Goal: Task Accomplishment & Management: Use online tool/utility

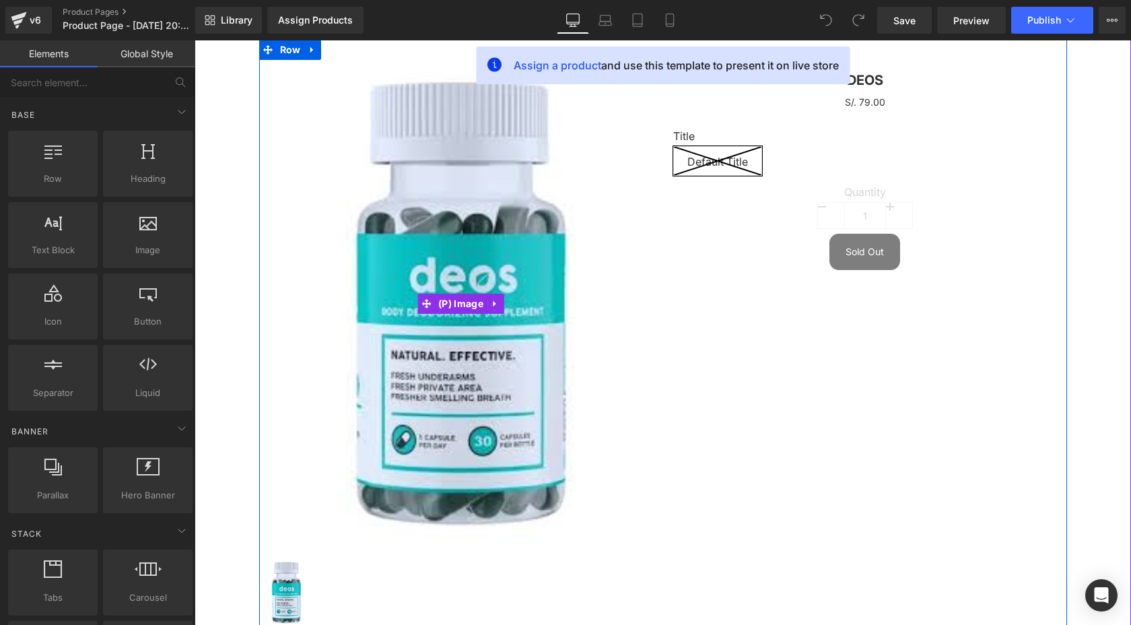
scroll to position [143, 0]
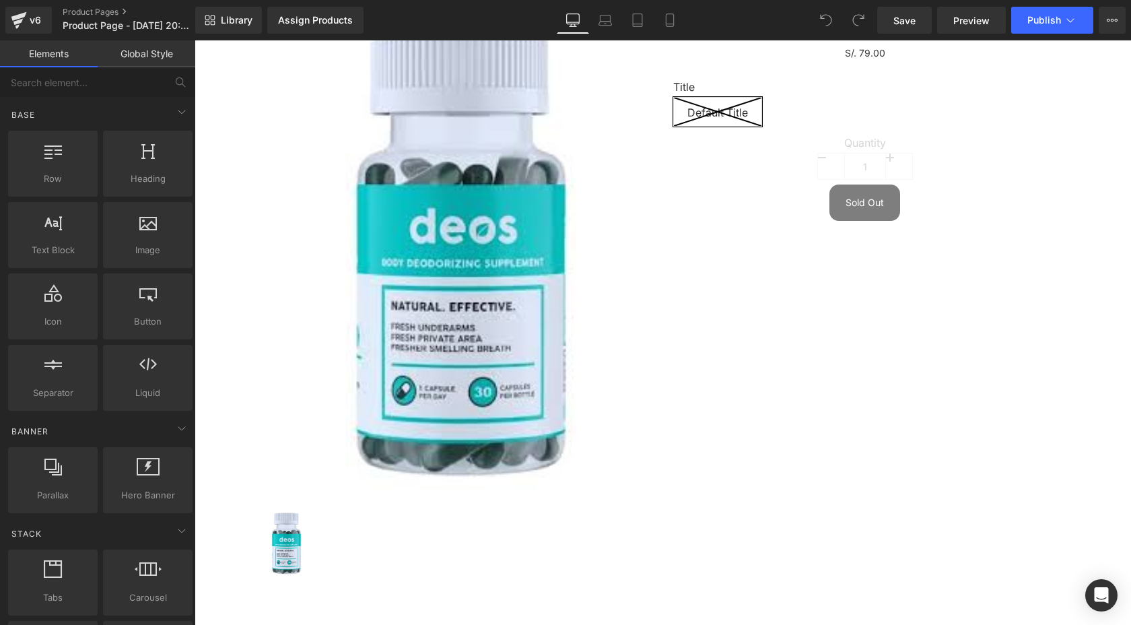
click at [533, 203] on img at bounding box center [461, 255] width 230 height 488
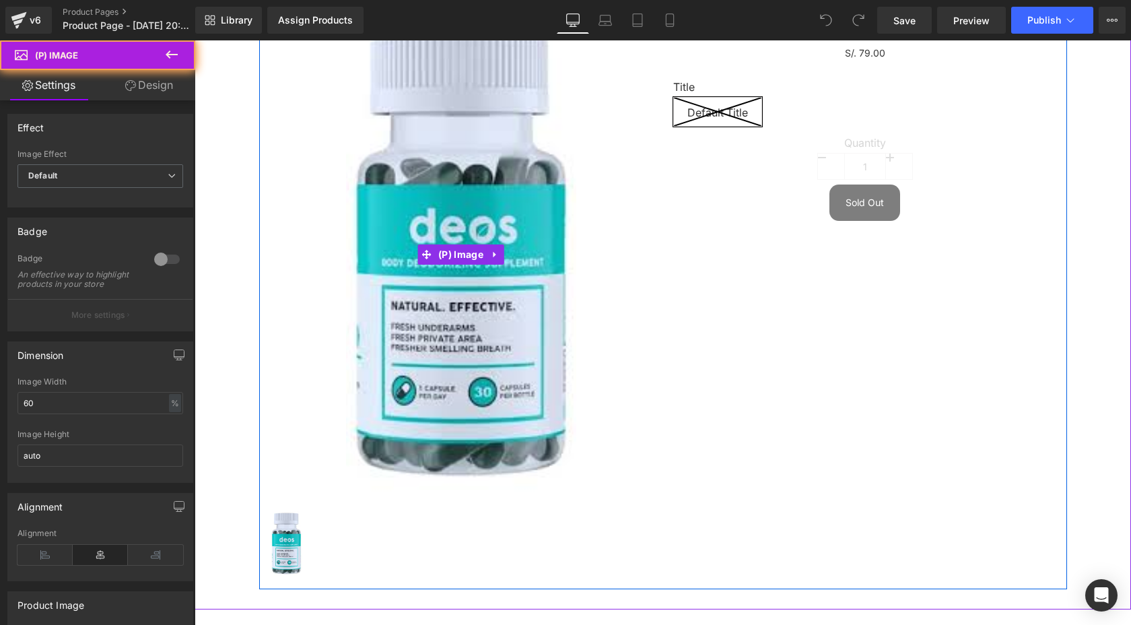
click at [512, 206] on img at bounding box center [461, 255] width 230 height 488
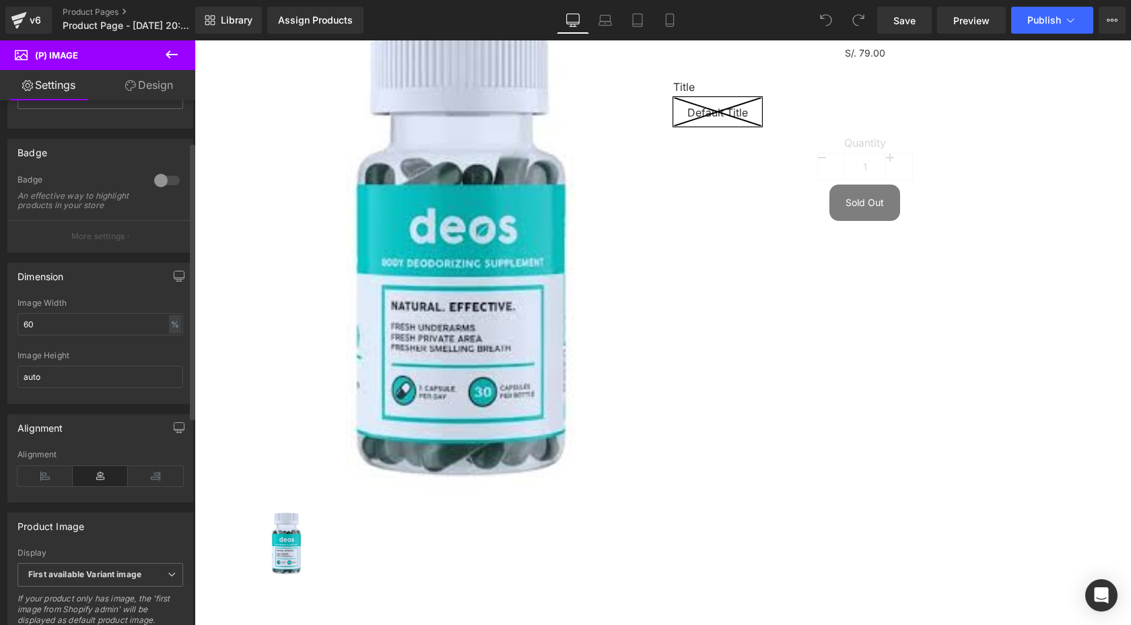
scroll to position [0, 0]
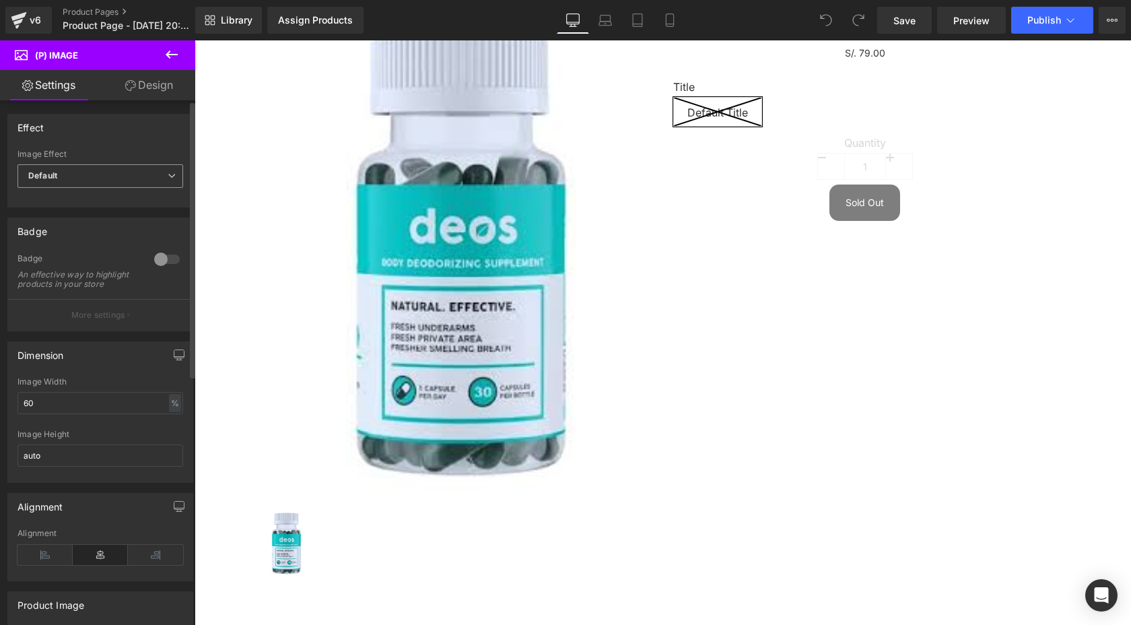
click at [149, 185] on span "Default" at bounding box center [101, 176] width 166 height 24
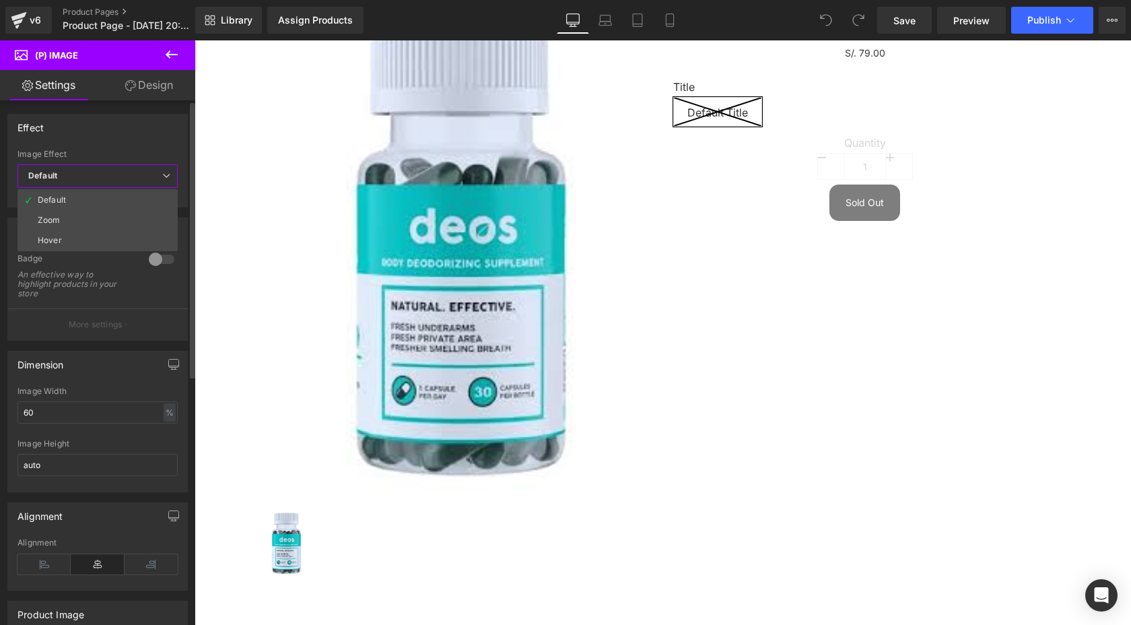
click at [149, 182] on span "Default" at bounding box center [98, 176] width 160 height 24
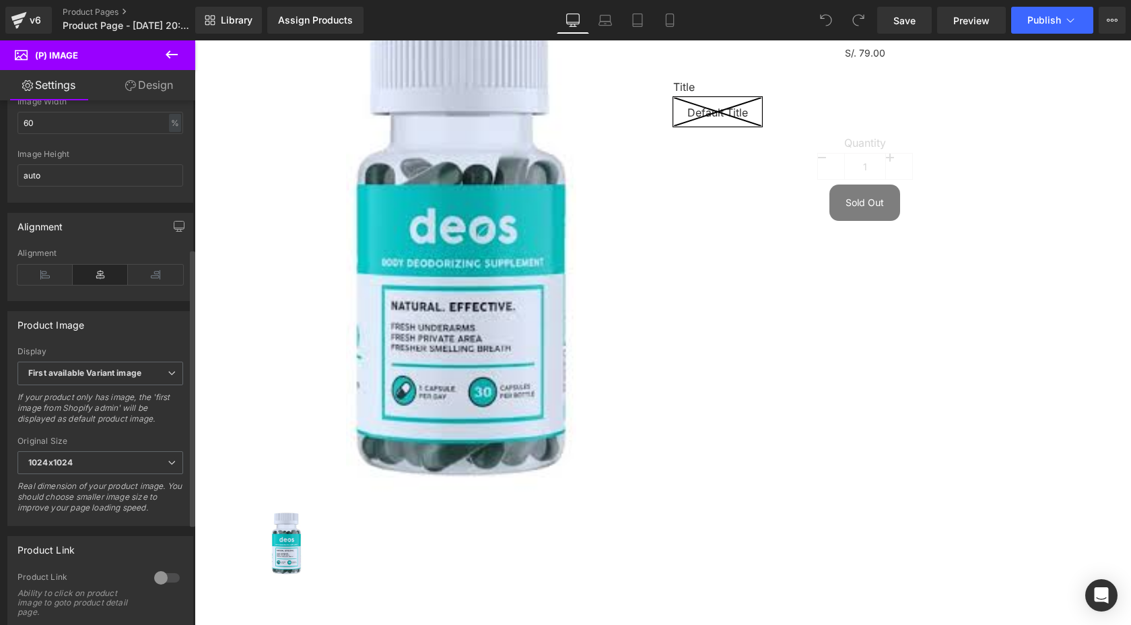
scroll to position [287, 0]
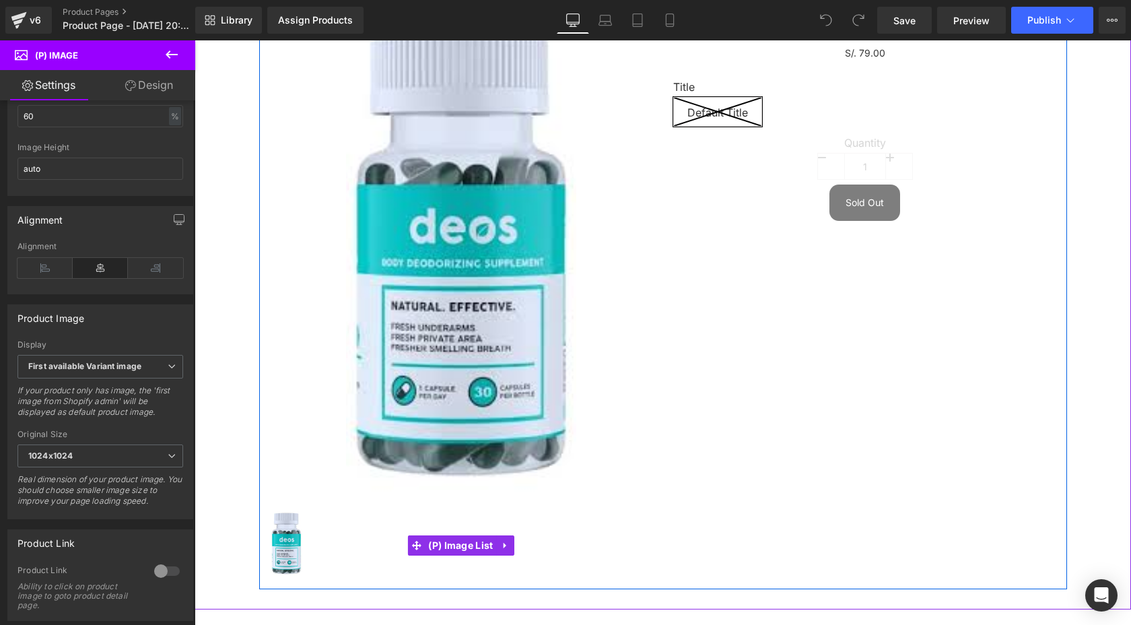
click at [303, 550] on link at bounding box center [289, 545] width 36 height 71
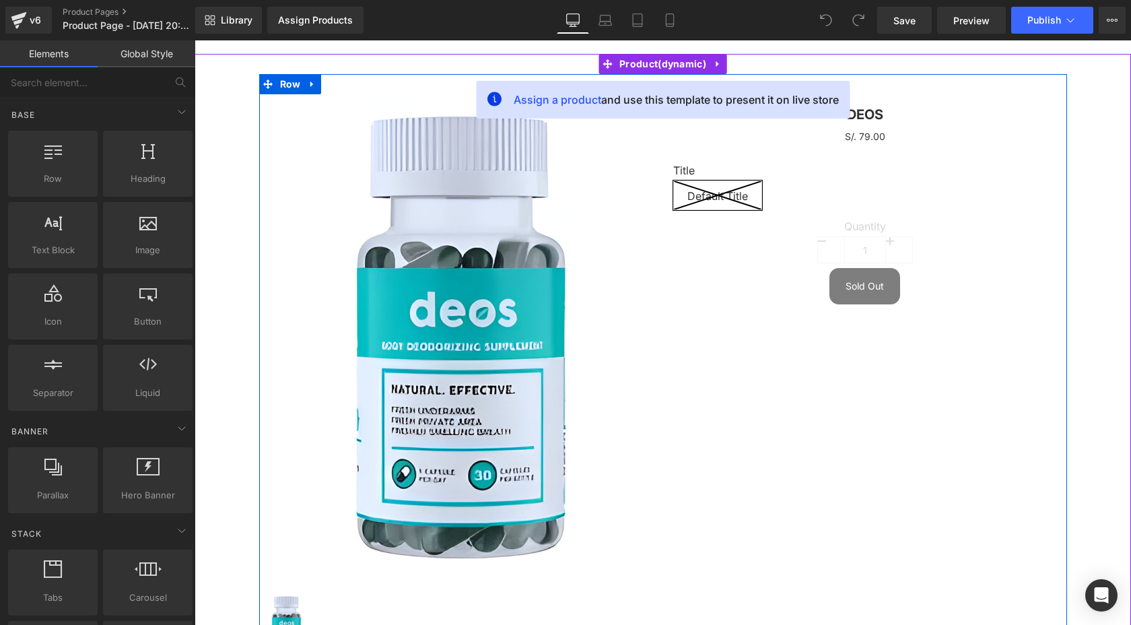
scroll to position [55, 0]
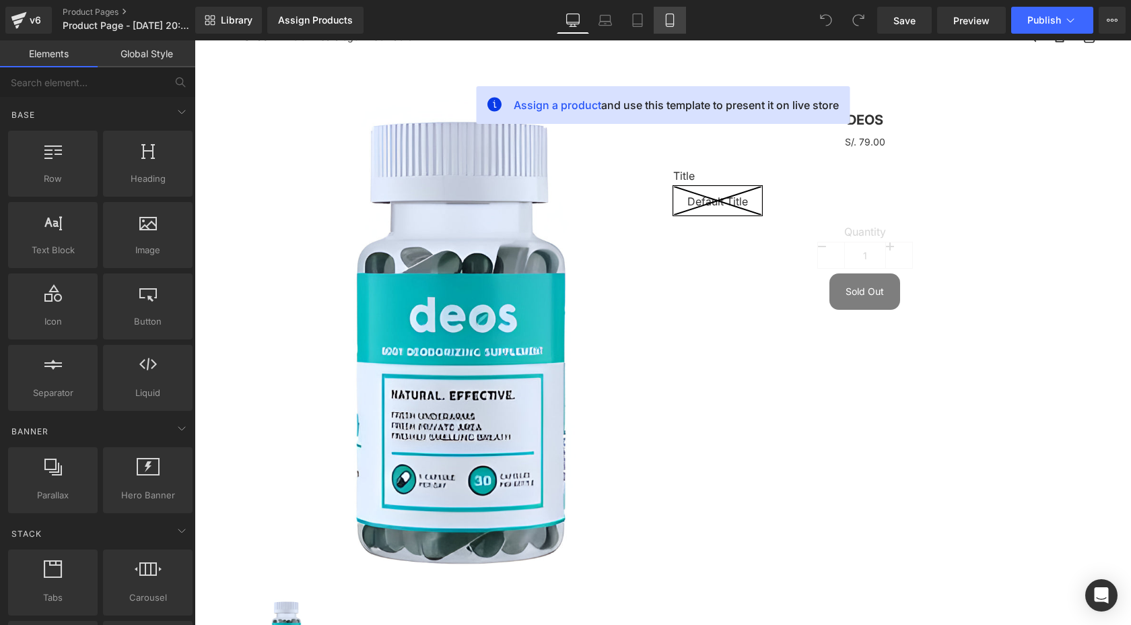
click at [671, 17] on icon at bounding box center [669, 19] width 13 height 13
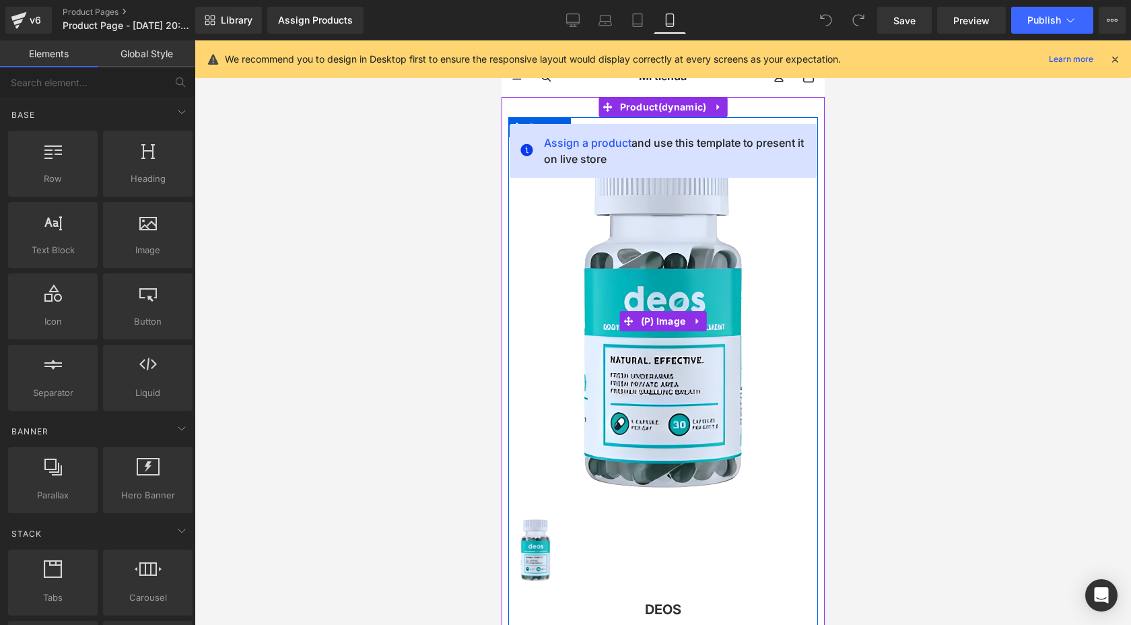
scroll to position [14, 0]
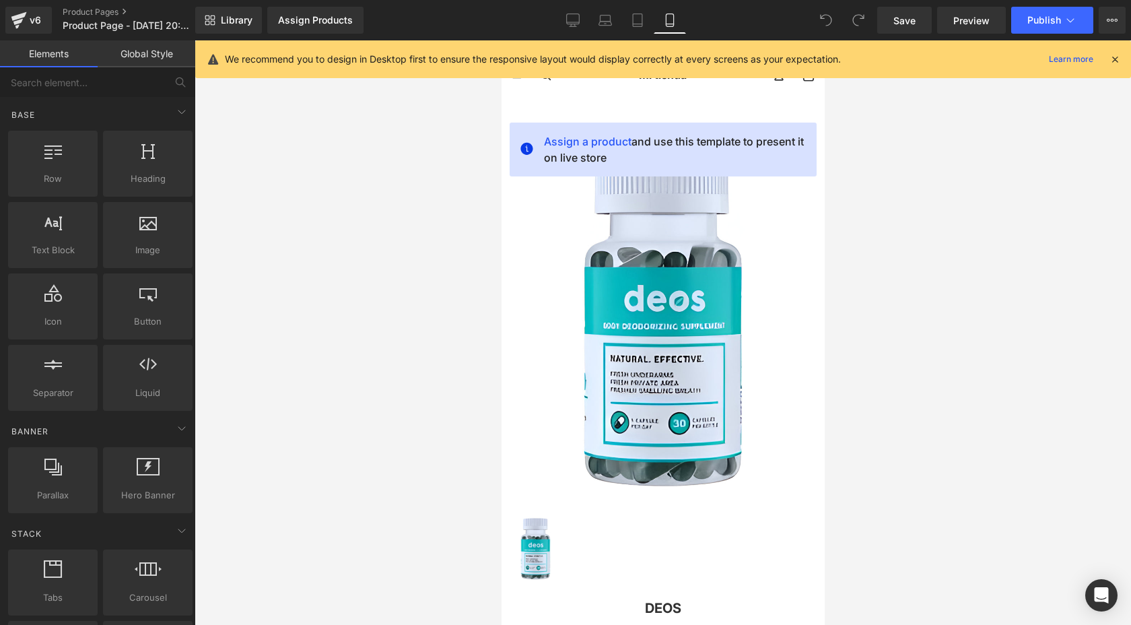
click at [747, 139] on span "Assign a product and use this template to present it on live store" at bounding box center [674, 149] width 262 height 32
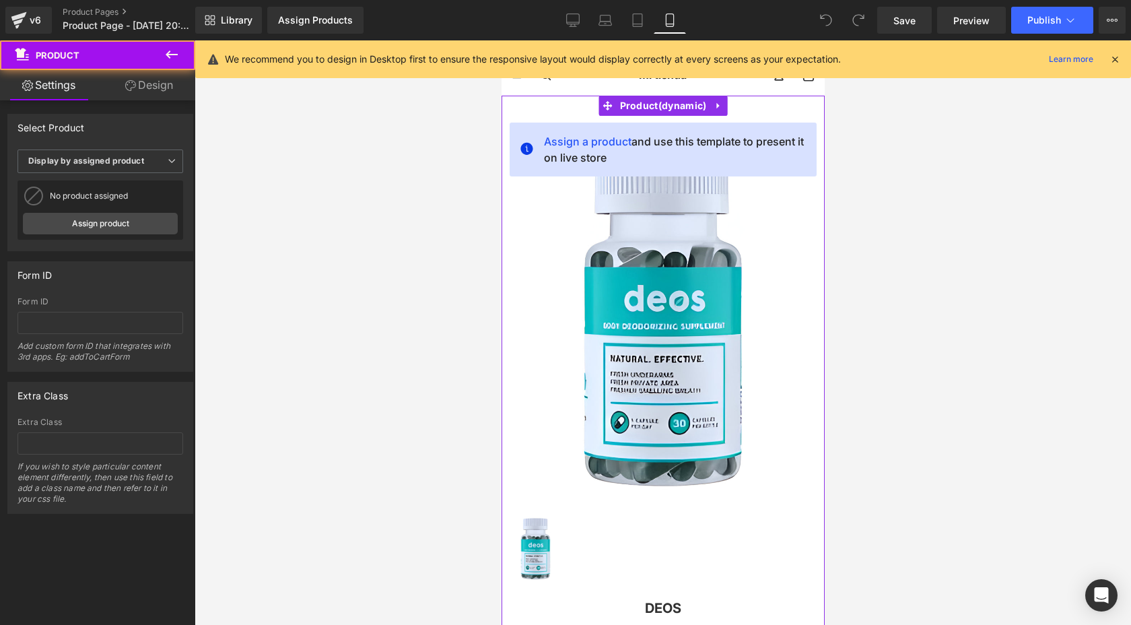
scroll to position [0, 0]
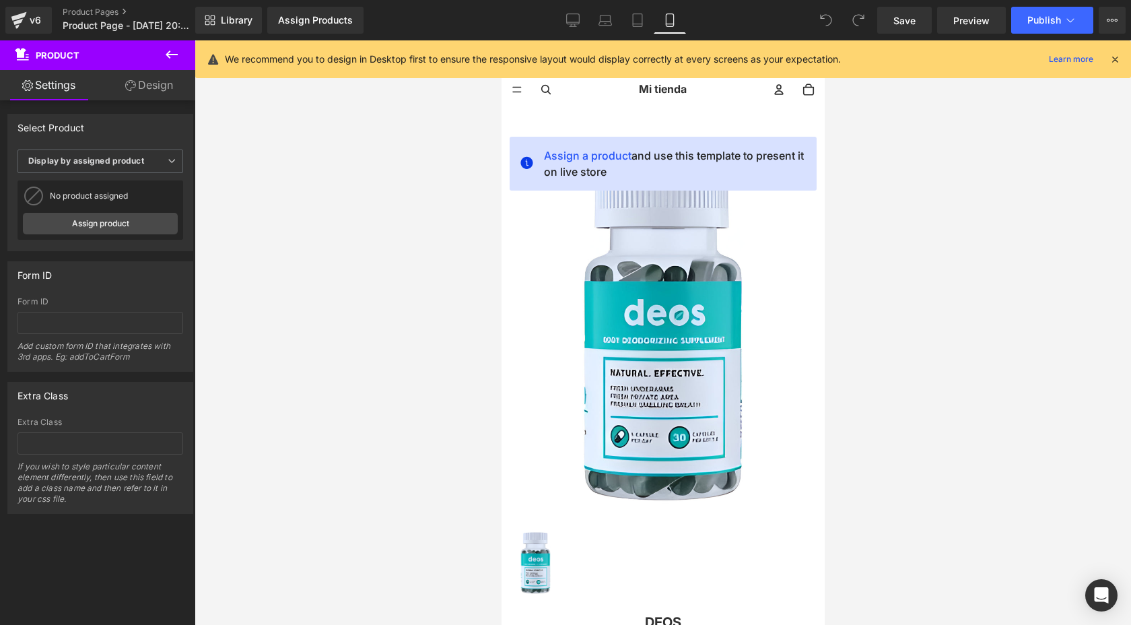
click at [1115, 58] on icon at bounding box center [1115, 59] width 12 height 12
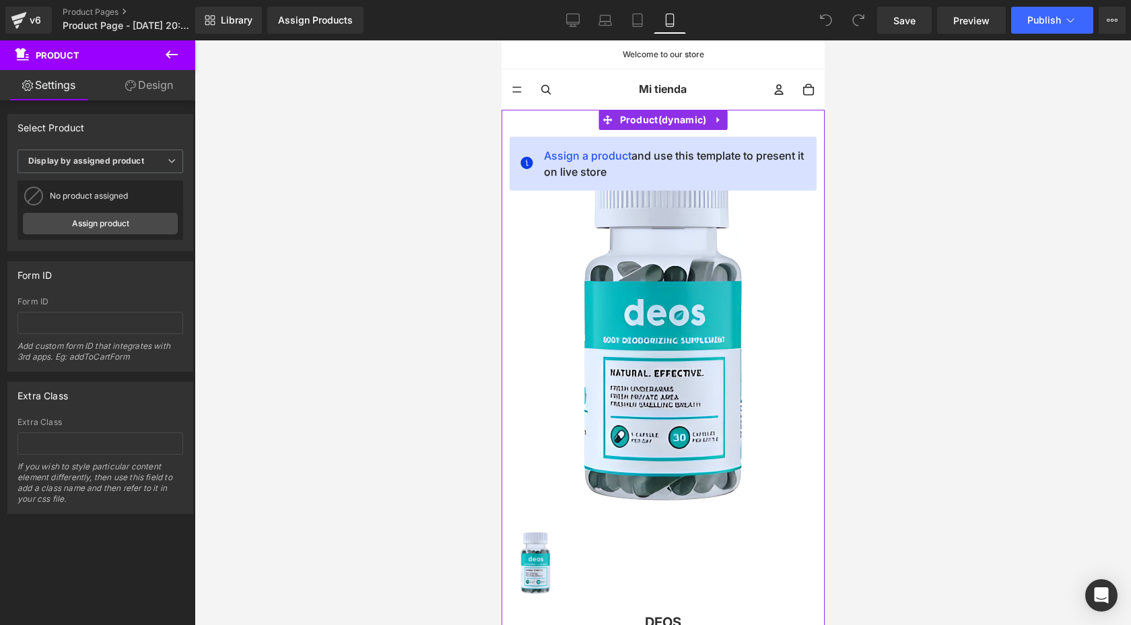
click at [674, 191] on img at bounding box center [663, 334] width 174 height 368
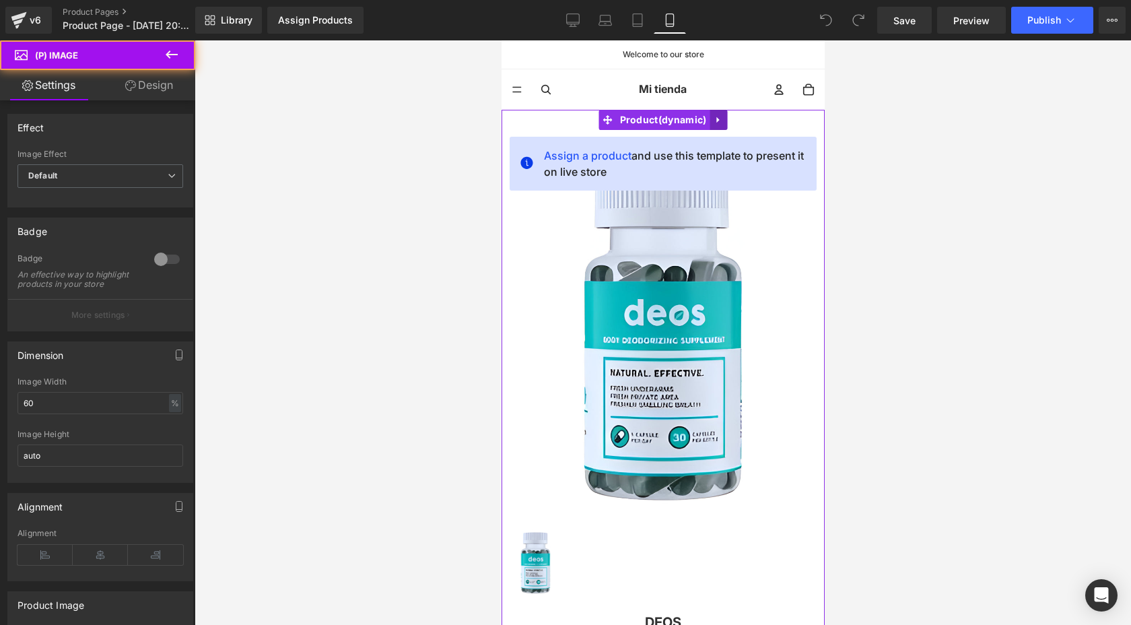
click at [710, 119] on link at bounding box center [718, 120] width 18 height 20
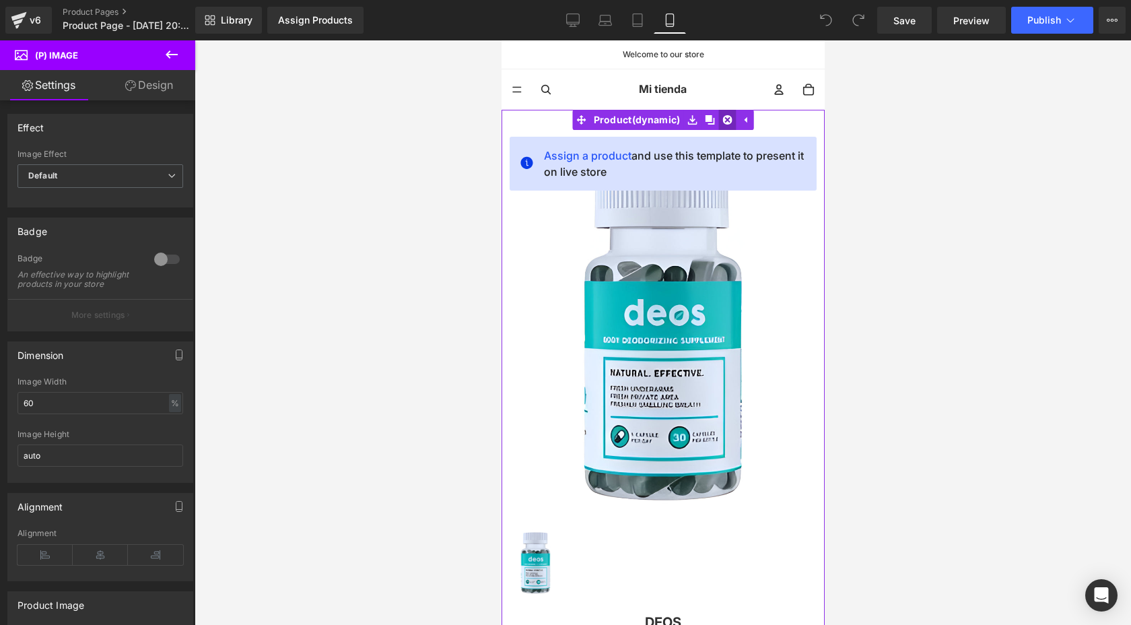
click at [729, 123] on link at bounding box center [727, 120] width 18 height 20
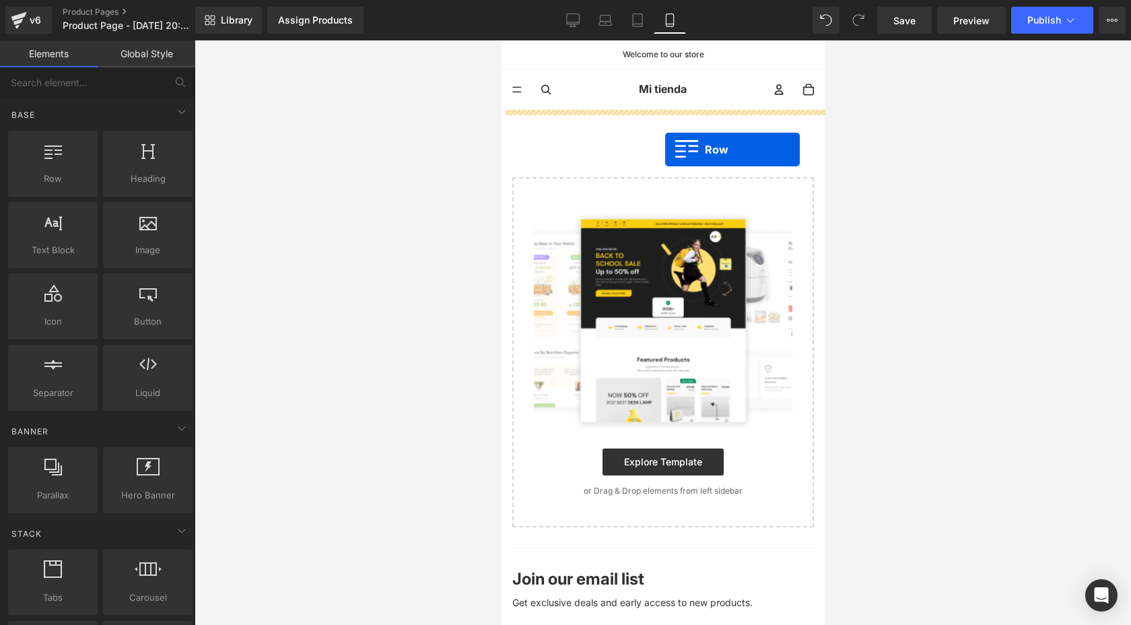
drag, startPoint x: 566, startPoint y: 215, endPoint x: 656, endPoint y: 147, distance: 113.0
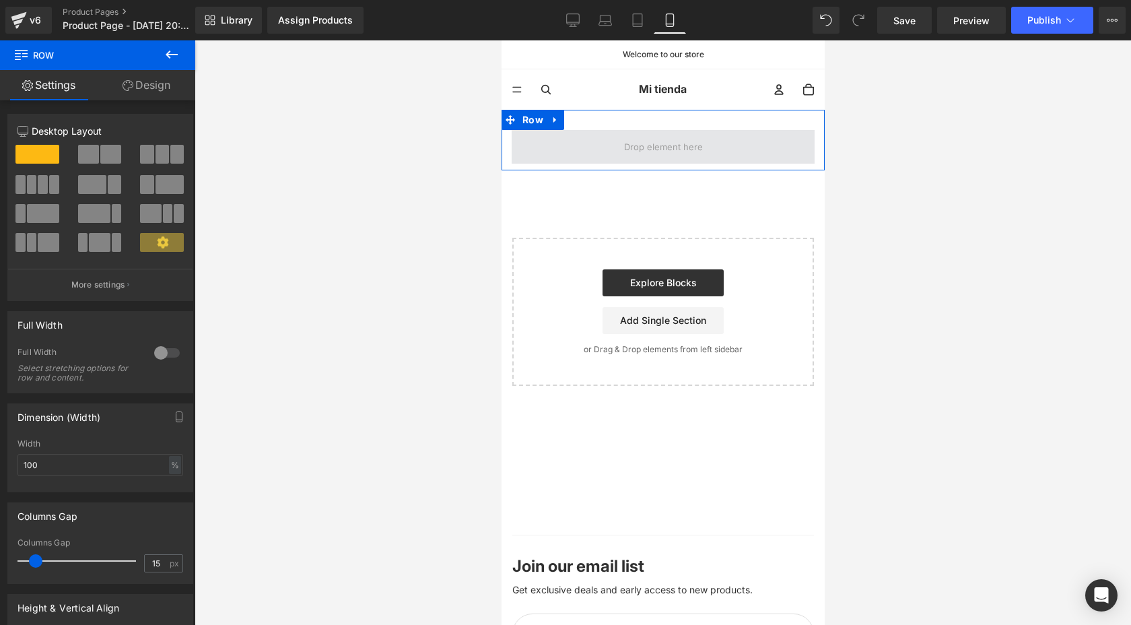
click at [658, 154] on span at bounding box center [663, 147] width 88 height 21
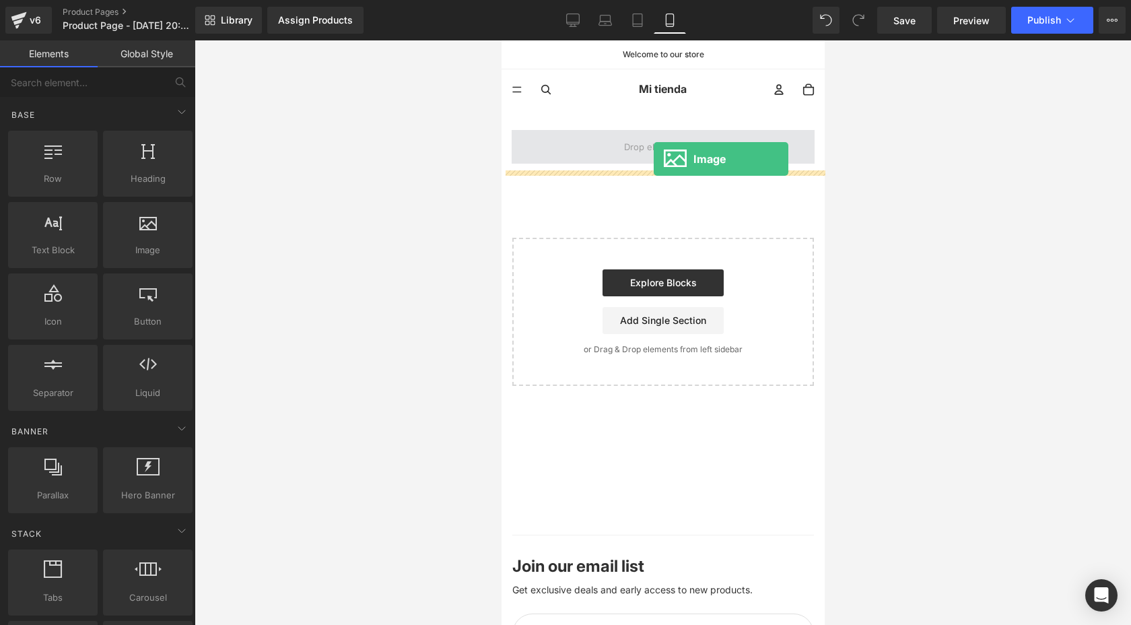
drag, startPoint x: 650, startPoint y: 282, endPoint x: 655, endPoint y: 154, distance: 128.0
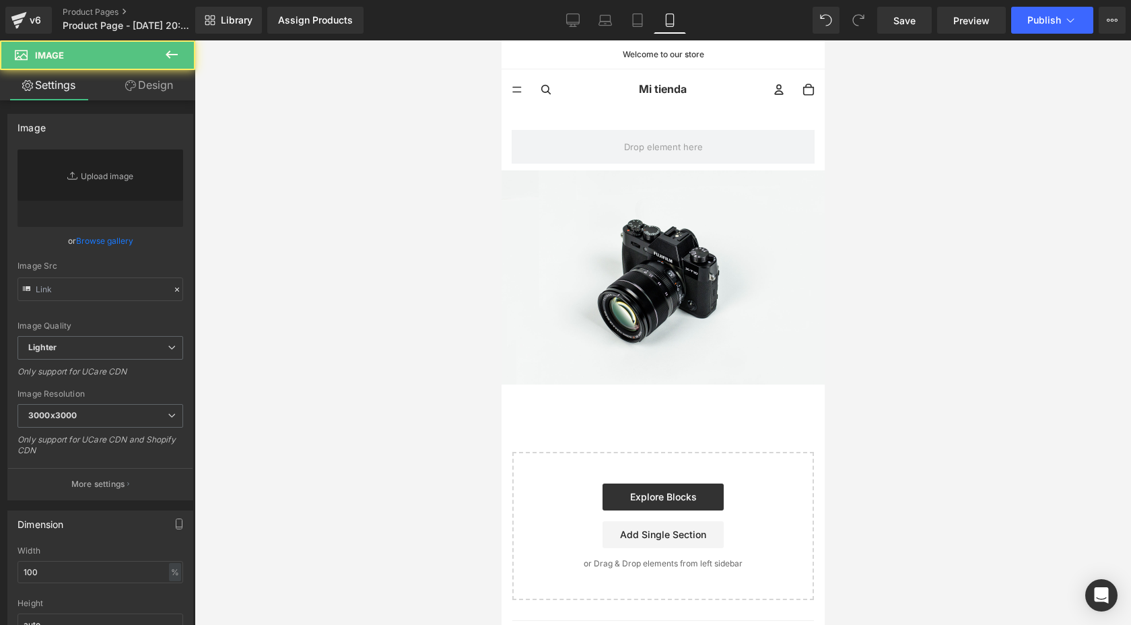
type input "//d1um8515vdn9kb.cloudfront.net/images/parallax.jpg"
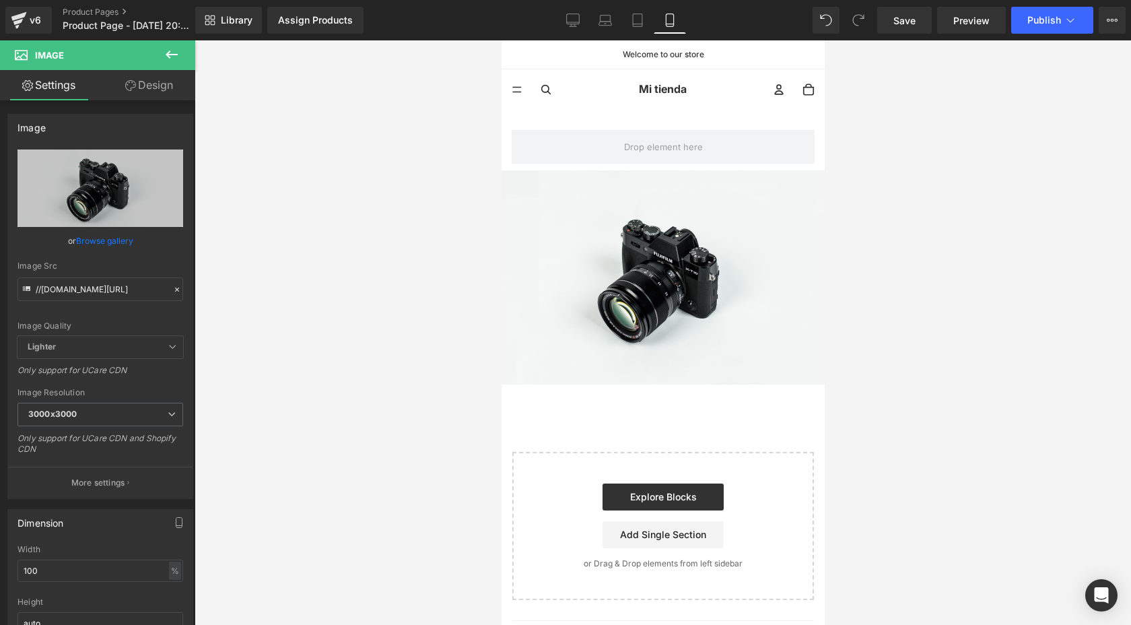
click at [177, 60] on icon at bounding box center [172, 54] width 16 height 16
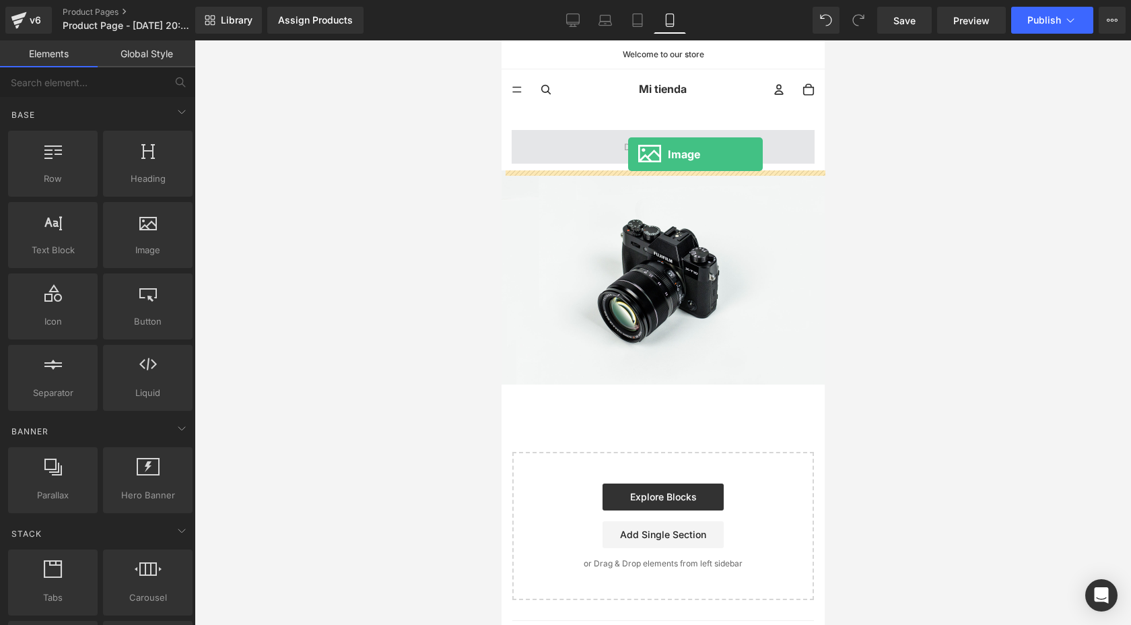
drag, startPoint x: 647, startPoint y: 293, endPoint x: 628, endPoint y: 154, distance: 140.1
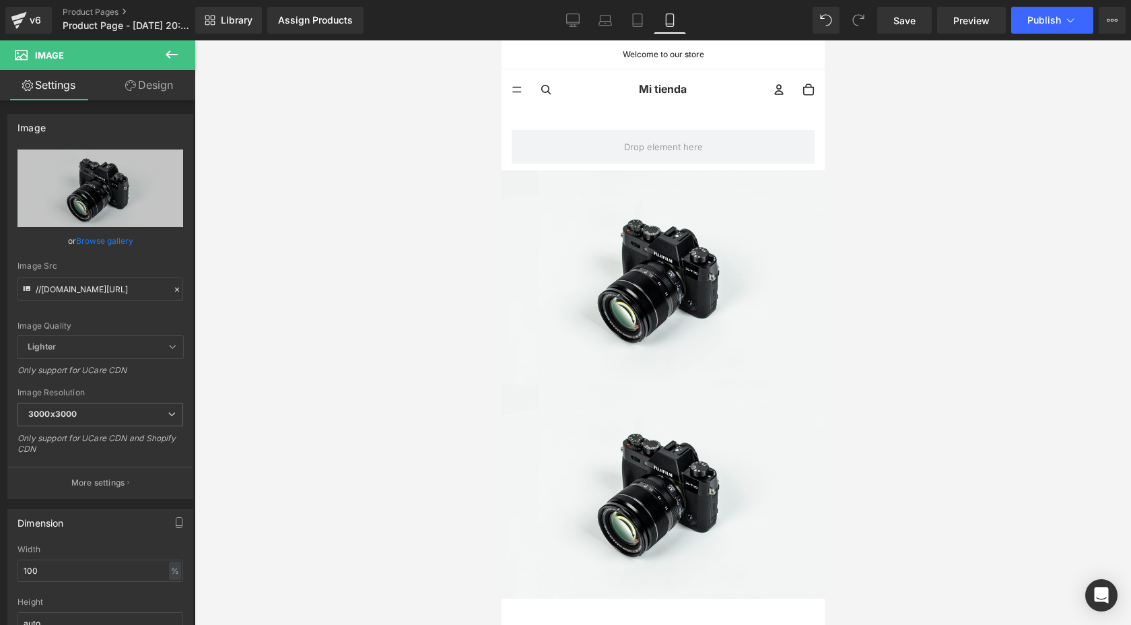
click at [180, 57] on button at bounding box center [171, 55] width 47 height 30
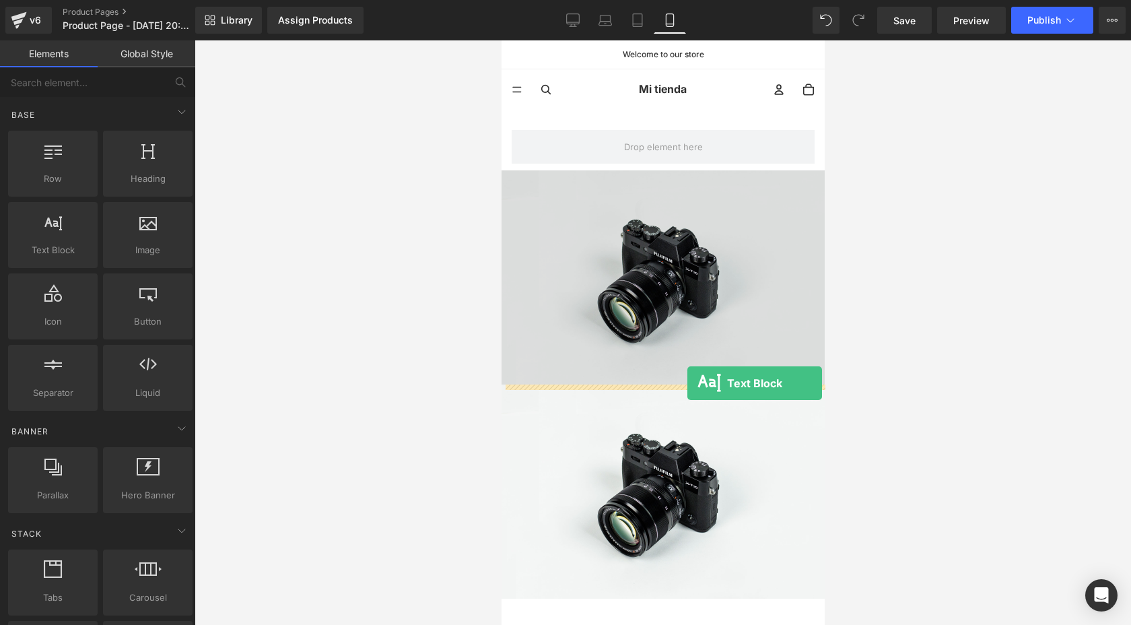
drag, startPoint x: 584, startPoint y: 274, endPoint x: 687, endPoint y: 383, distance: 150.1
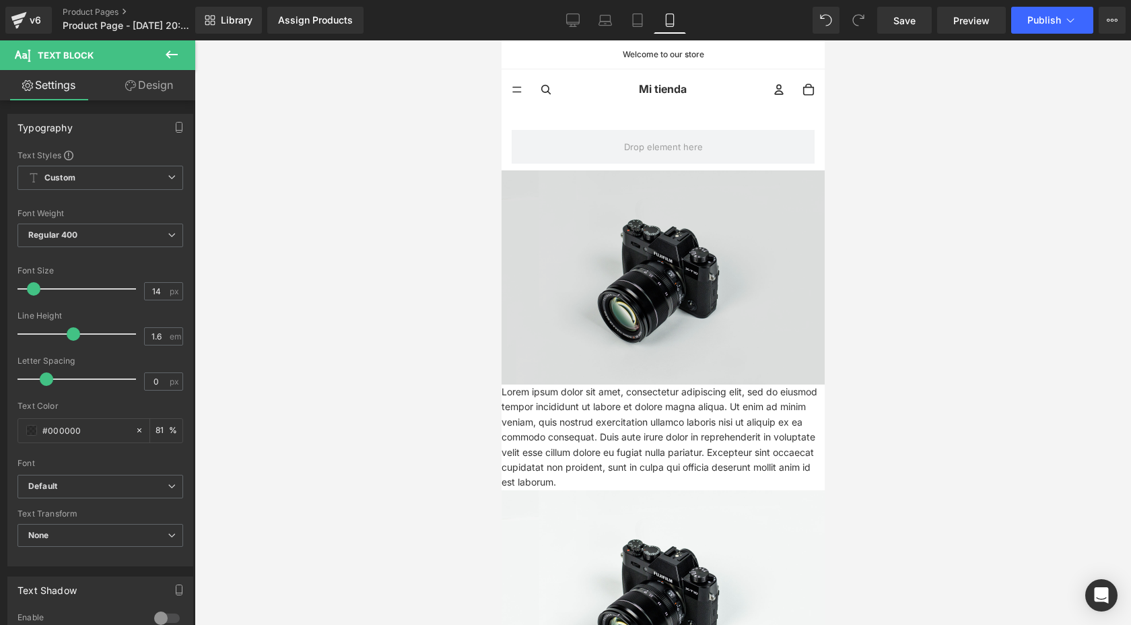
click at [690, 288] on img at bounding box center [662, 277] width 323 height 214
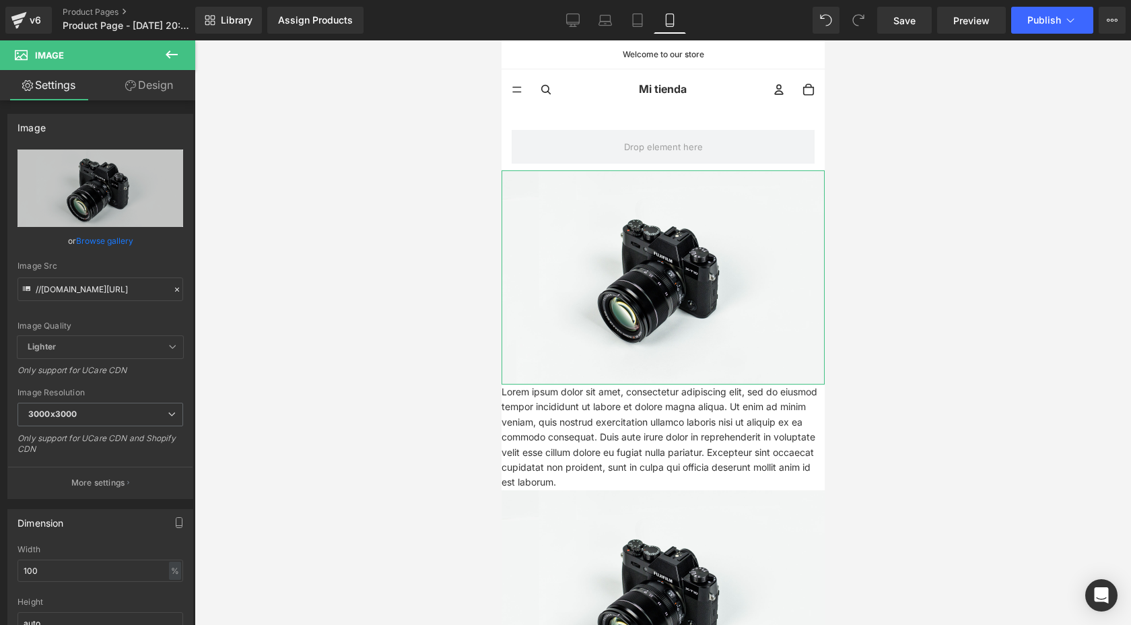
click at [149, 96] on link "Design" at bounding box center [149, 85] width 98 height 30
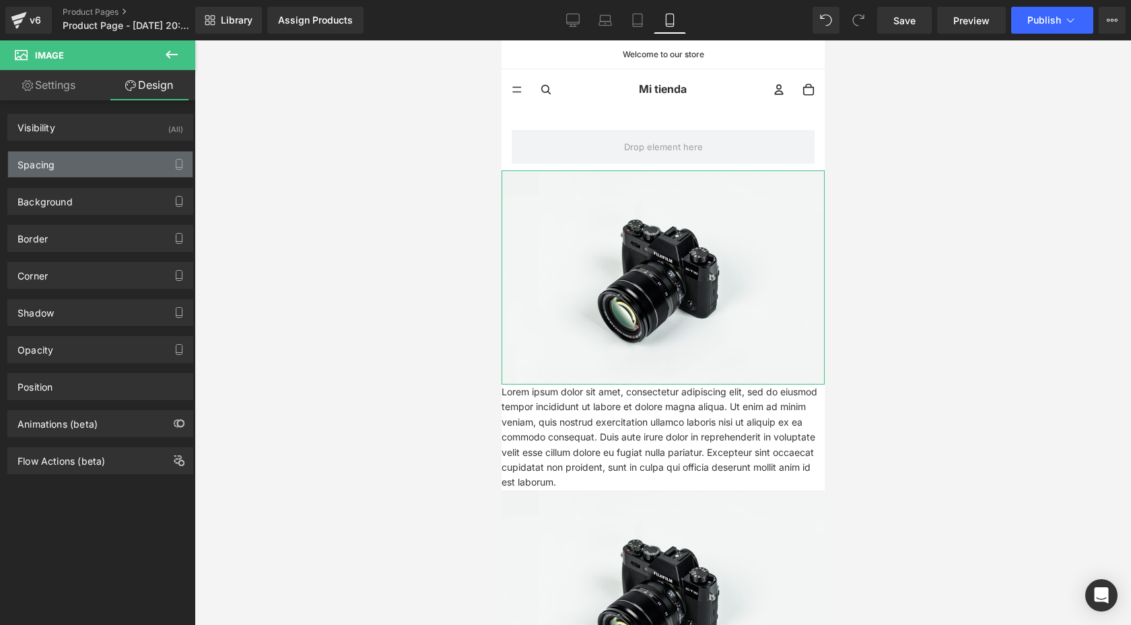
click at [127, 159] on div "Spacing" at bounding box center [100, 165] width 185 height 26
